Goal: Task Accomplishment & Management: Manage account settings

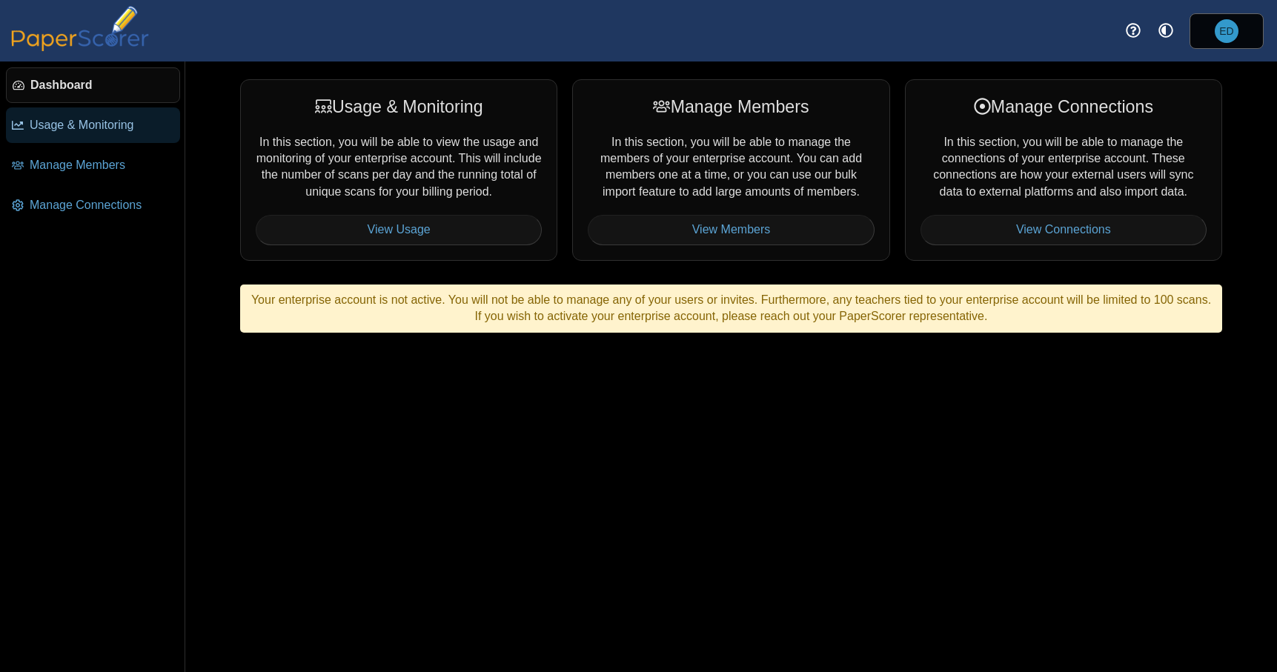
click at [127, 127] on span "Usage & Monitoring" at bounding box center [102, 125] width 144 height 16
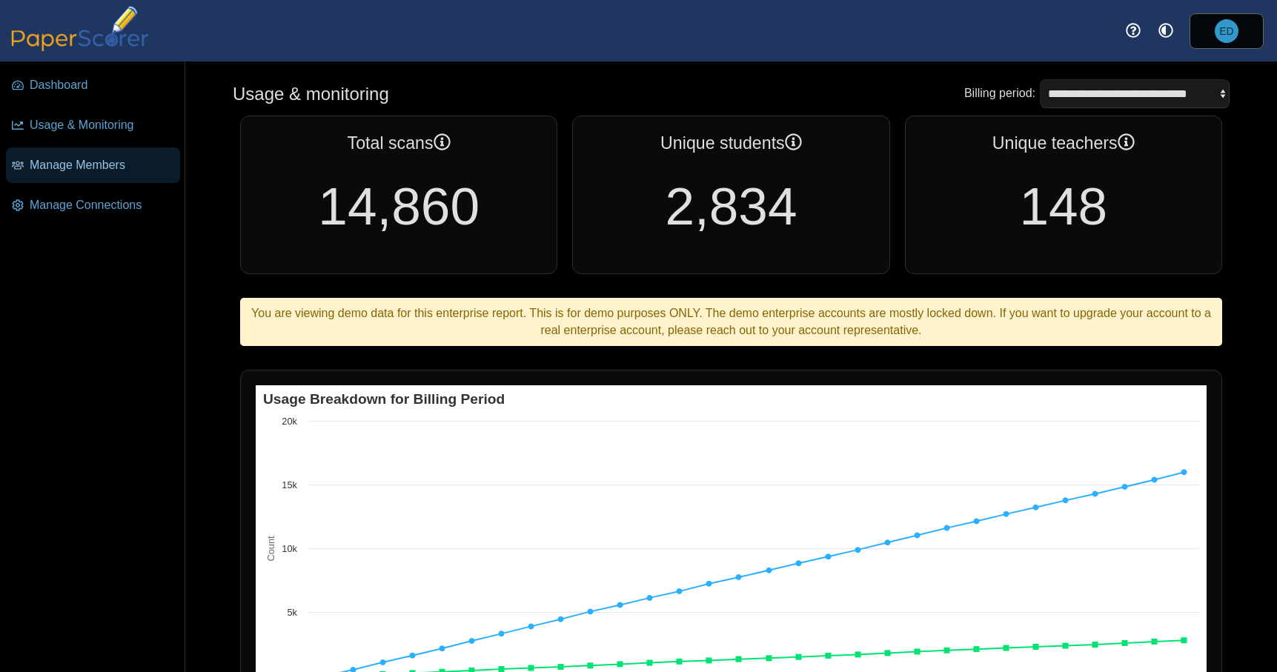
click at [113, 172] on span "Manage Members" at bounding box center [102, 165] width 144 height 16
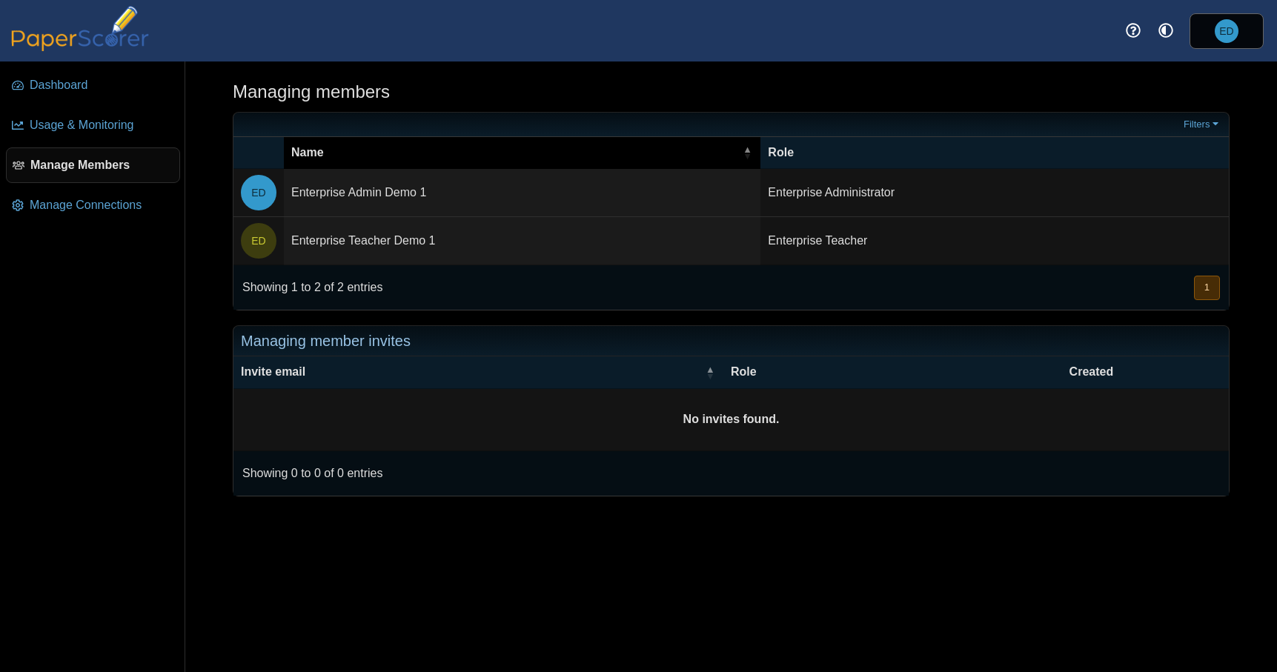
click at [676, 148] on div "Name" at bounding box center [514, 152] width 447 height 16
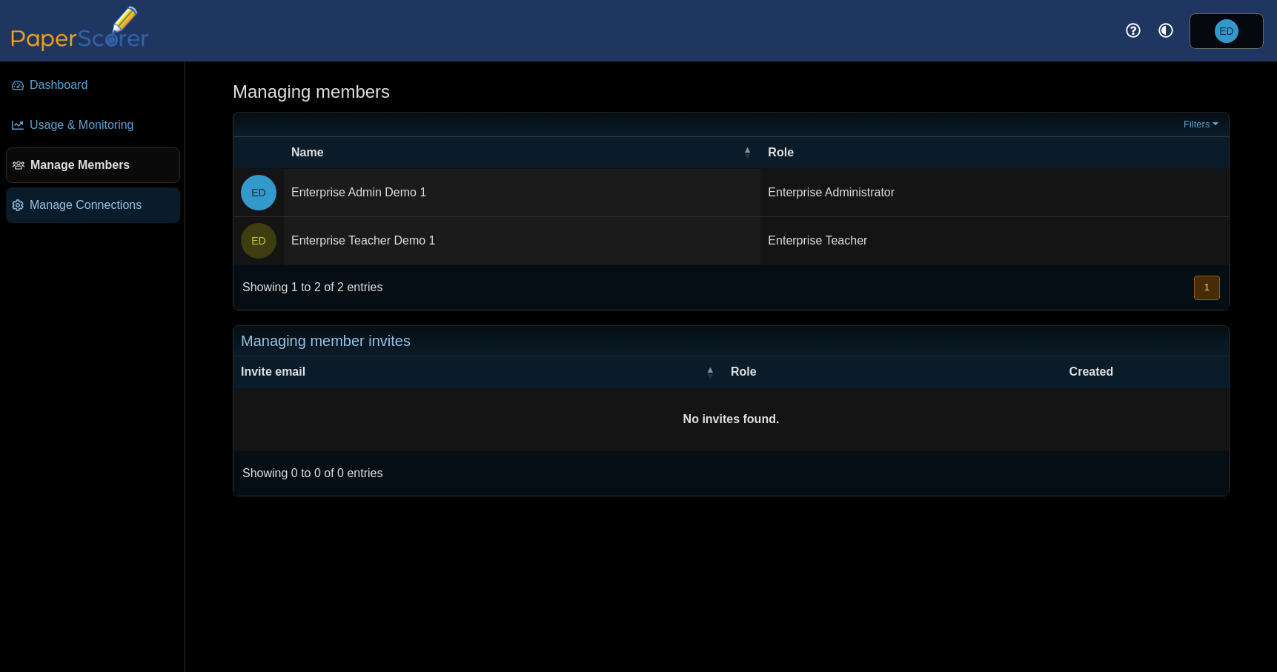
click at [113, 192] on link "Manage Connections" at bounding box center [93, 205] width 174 height 36
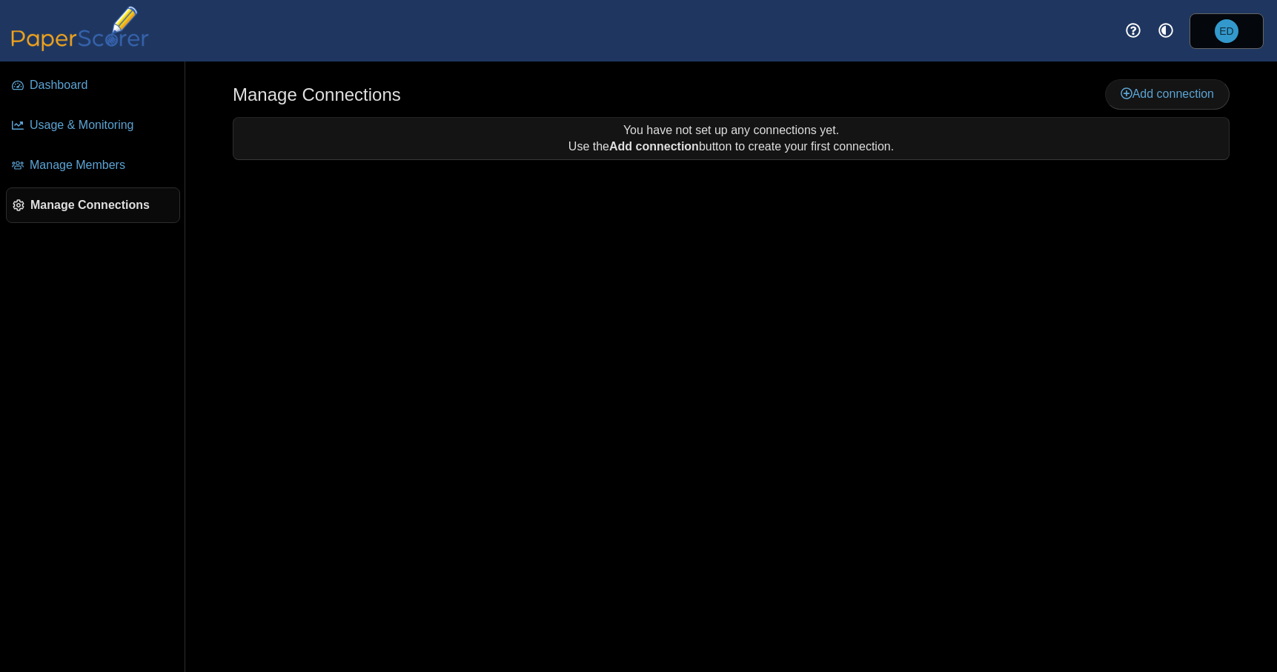
click at [525, 327] on div "Manage Connections Add connection Use the" at bounding box center [730, 366] width 1091 height 610
click at [1154, 94] on span "Add connection" at bounding box center [1166, 93] width 93 height 13
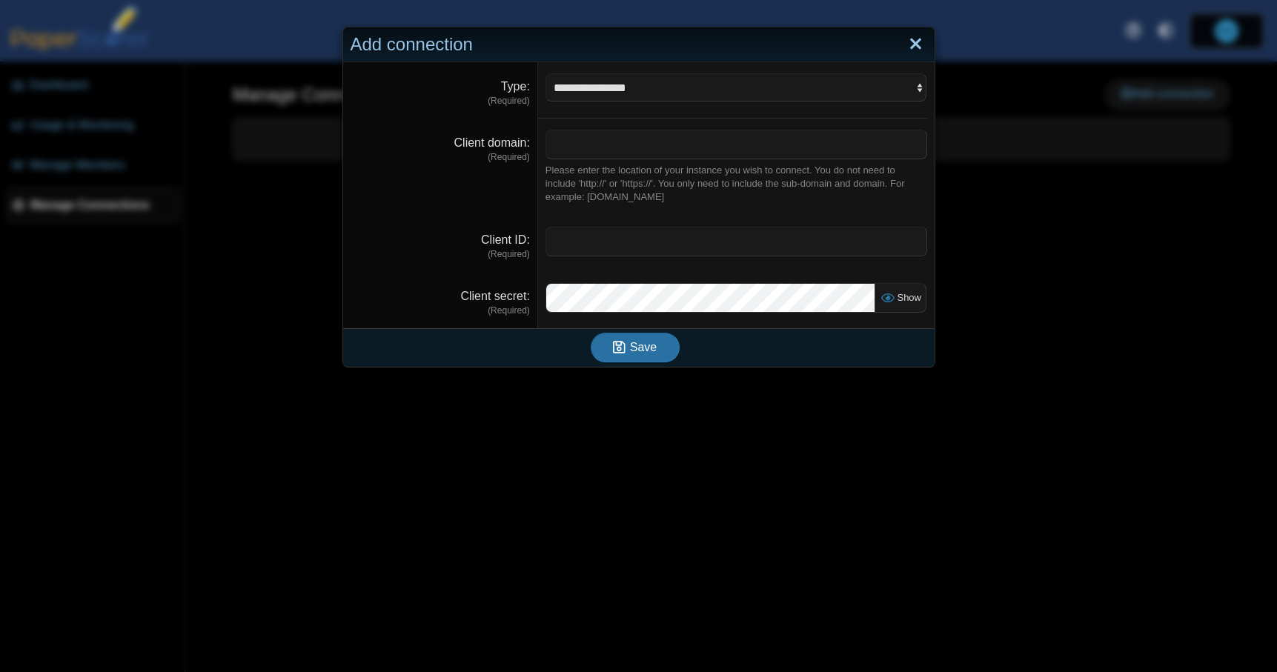
click at [916, 46] on link "Close" at bounding box center [915, 44] width 23 height 25
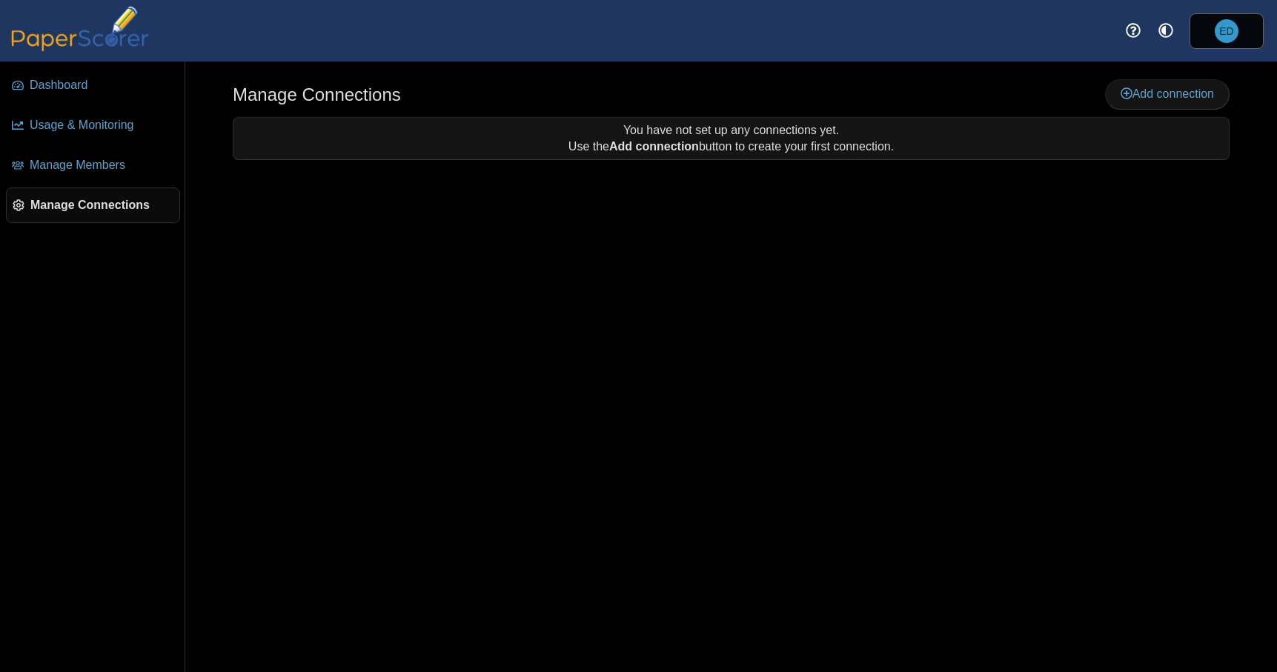
click at [955, 239] on div "Manage Connections Add connection Use the" at bounding box center [730, 366] width 1091 height 610
